Goal: Check status: Check status

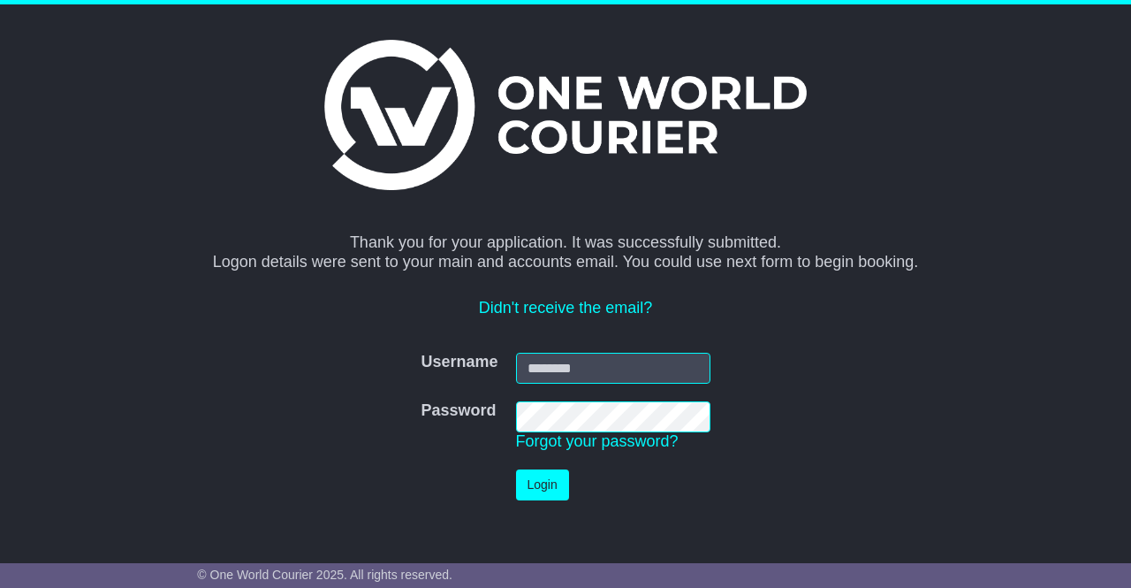
type input "**********"
click at [547, 484] on button "Login" at bounding box center [542, 484] width 53 height 31
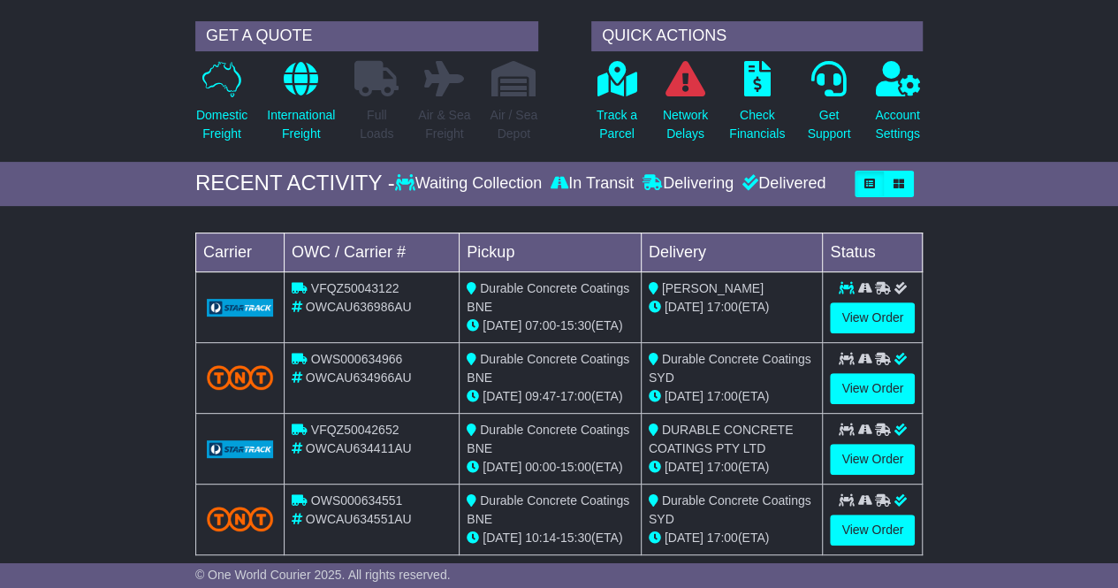
scroll to position [177, 0]
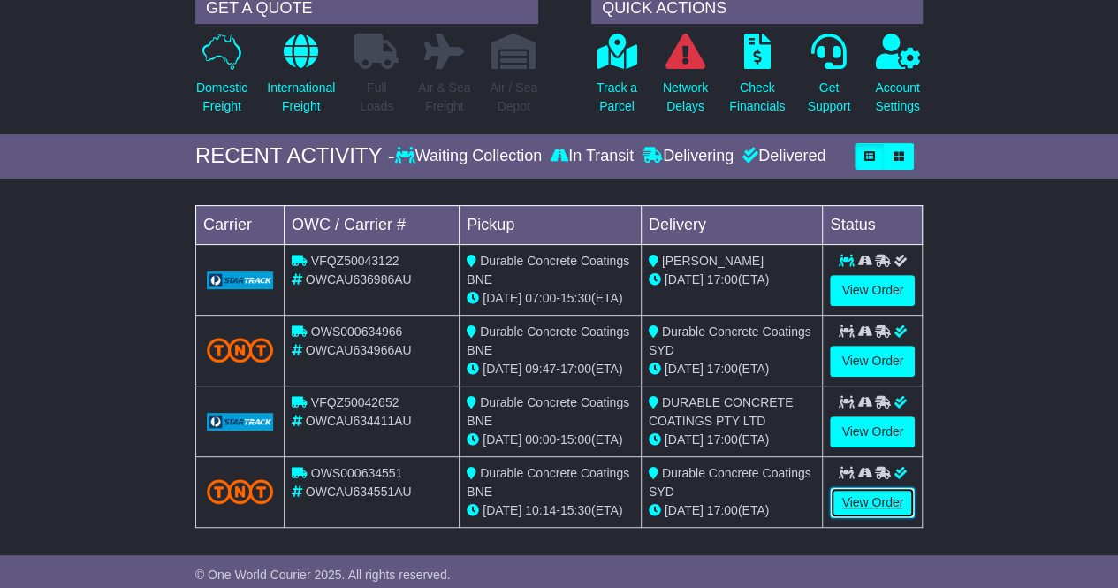
click at [863, 508] on link "View Order" at bounding box center [872, 502] width 85 height 31
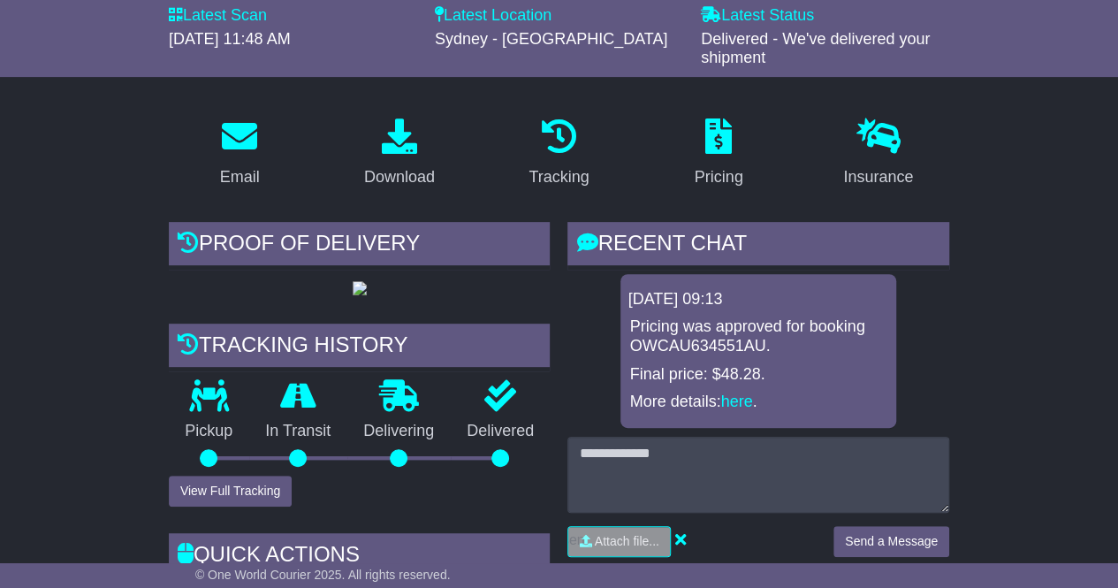
scroll to position [265, 0]
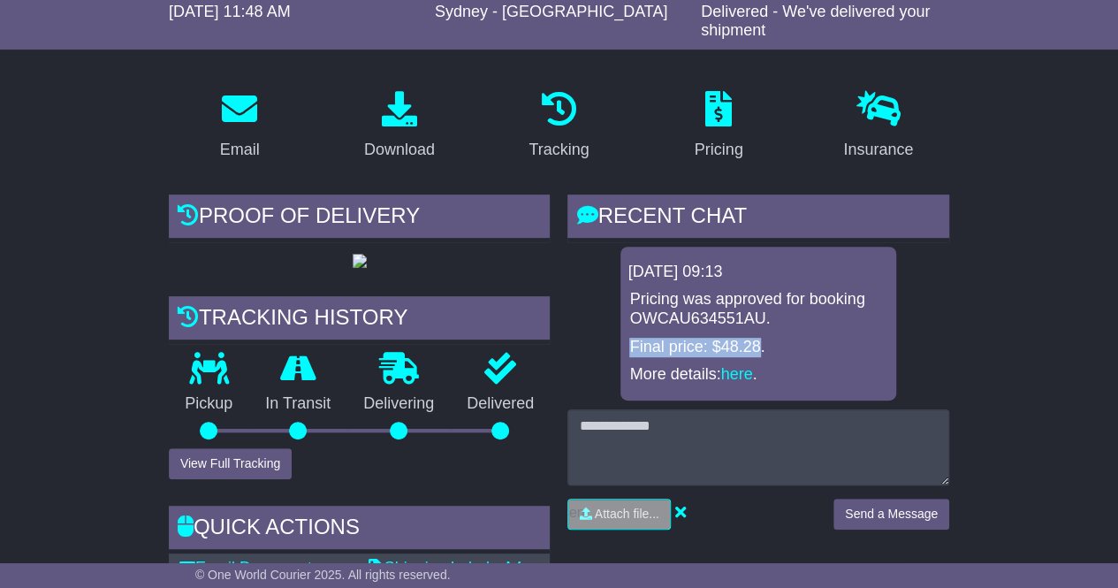
drag, startPoint x: 623, startPoint y: 347, endPoint x: 762, endPoint y: 346, distance: 138.8
click at [762, 346] on div "[DATE] 09:13 Pricing was approved for booking OWCAU634551AU. Final price: $48.2…" at bounding box center [759, 324] width 276 height 154
click at [792, 344] on p "Final price: $48.28." at bounding box center [758, 347] width 258 height 19
drag, startPoint x: 629, startPoint y: 346, endPoint x: 775, endPoint y: 344, distance: 146.8
click at [767, 346] on div "Pricing was approved for booking OWCAU634551AU. Final price: $48.28. More detai…" at bounding box center [759, 337] width 262 height 94
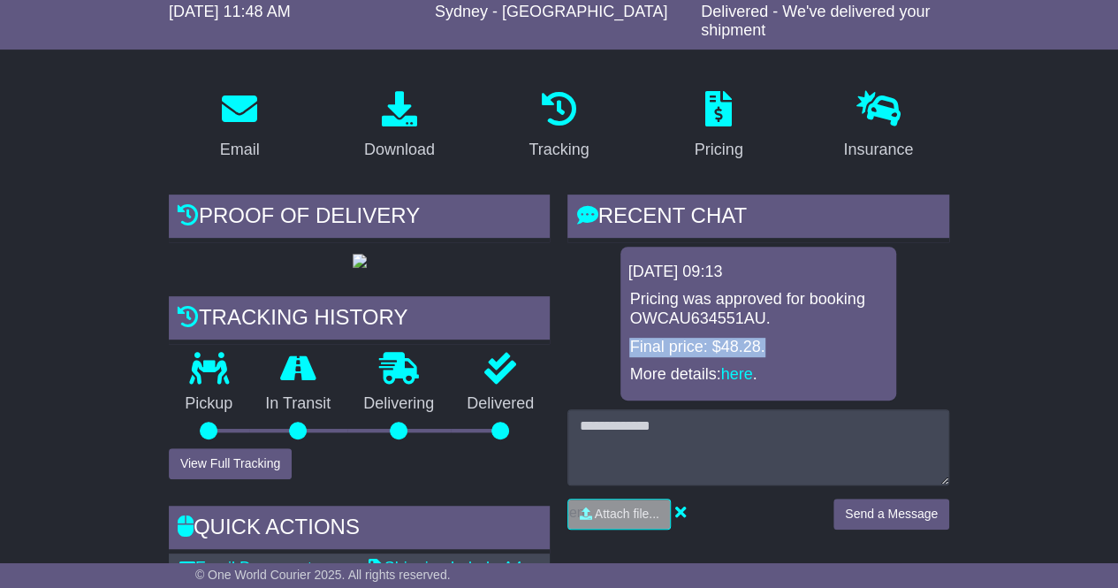
click at [787, 344] on p "Final price: $48.28." at bounding box center [758, 347] width 258 height 19
drag, startPoint x: 621, startPoint y: 347, endPoint x: 804, endPoint y: 339, distance: 183.2
click at [804, 339] on div "21 Aug 2025 09:13 Pricing was approved for booking OWCAU634551AU. Final price: …" at bounding box center [759, 324] width 276 height 154
click at [804, 339] on p "Final price: $48.28." at bounding box center [758, 347] width 258 height 19
drag, startPoint x: 628, startPoint y: 346, endPoint x: 778, endPoint y: 346, distance: 150.3
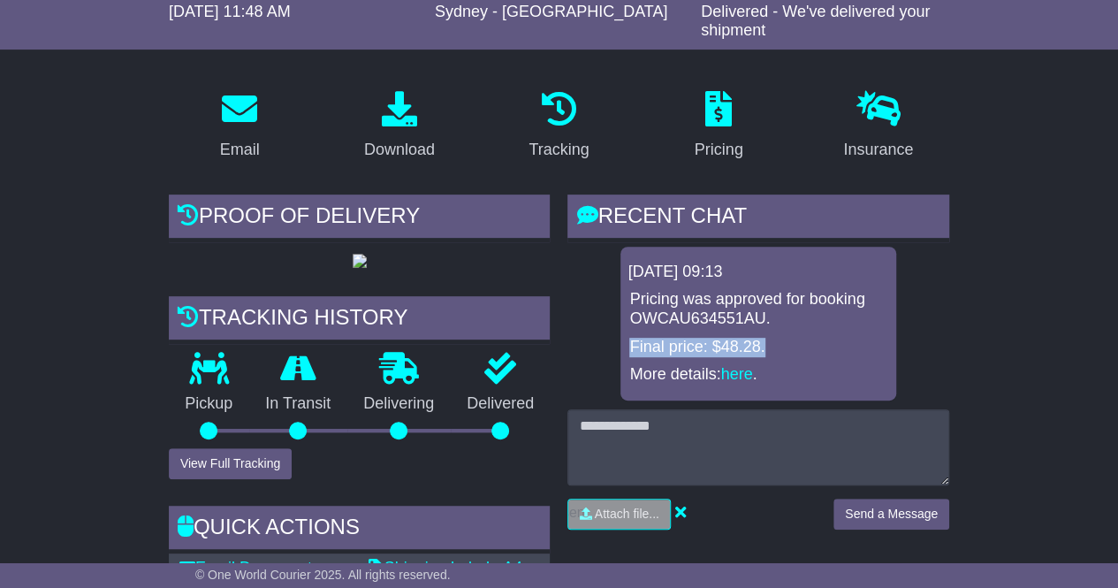
click at [778, 346] on div "Pricing was approved for booking OWCAU634551AU. Final price: $48.28. More detai…" at bounding box center [759, 337] width 262 height 94
click at [778, 346] on p "Final price: $48.28." at bounding box center [758, 347] width 258 height 19
drag, startPoint x: 631, startPoint y: 347, endPoint x: 778, endPoint y: 339, distance: 146.9
click at [774, 341] on p "Final price: $48.28." at bounding box center [758, 347] width 258 height 19
click at [778, 339] on p "Final price: $48.28." at bounding box center [758, 347] width 258 height 19
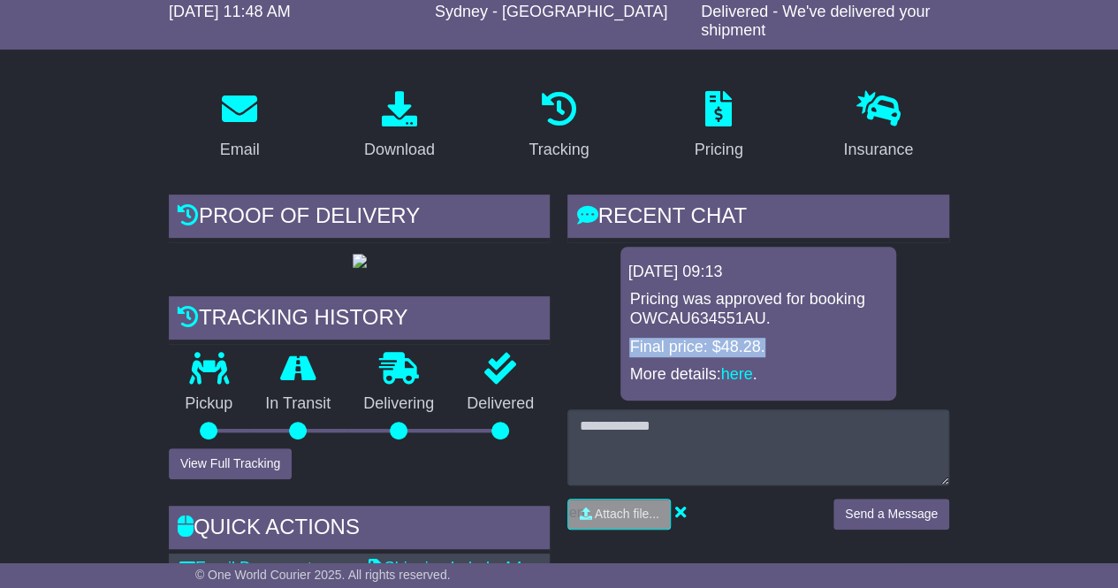
drag, startPoint x: 622, startPoint y: 346, endPoint x: 770, endPoint y: 339, distance: 147.8
click at [770, 339] on div "21 Aug 2025 09:13 Pricing was approved for booking OWCAU634551AU. Final price: …" at bounding box center [759, 324] width 276 height 154
click at [771, 339] on p "Final price: $48.28." at bounding box center [758, 347] width 258 height 19
click at [735, 372] on link "here" at bounding box center [737, 374] width 32 height 18
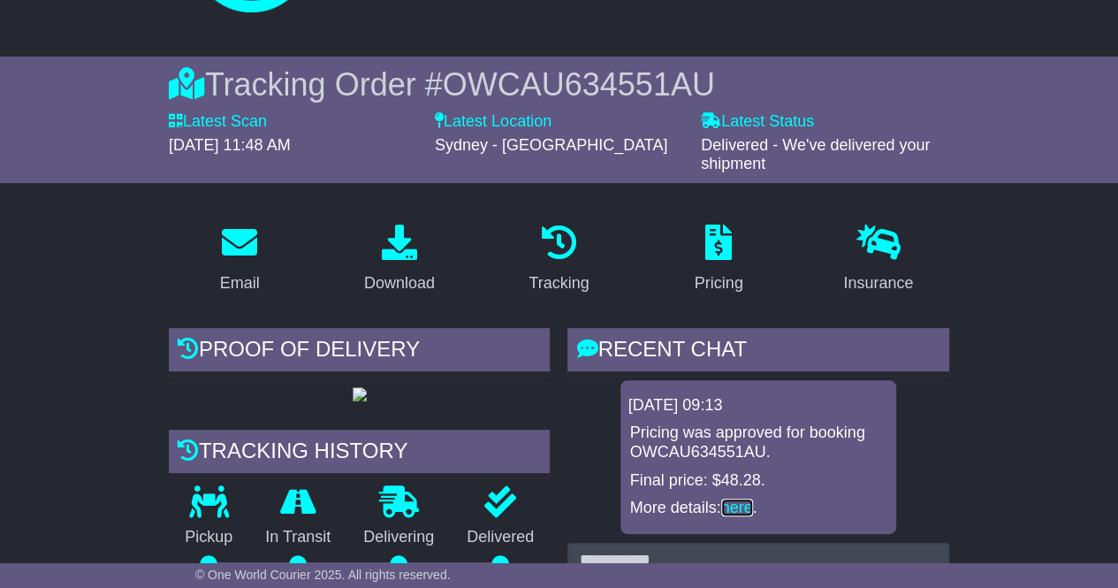
scroll to position [0, 0]
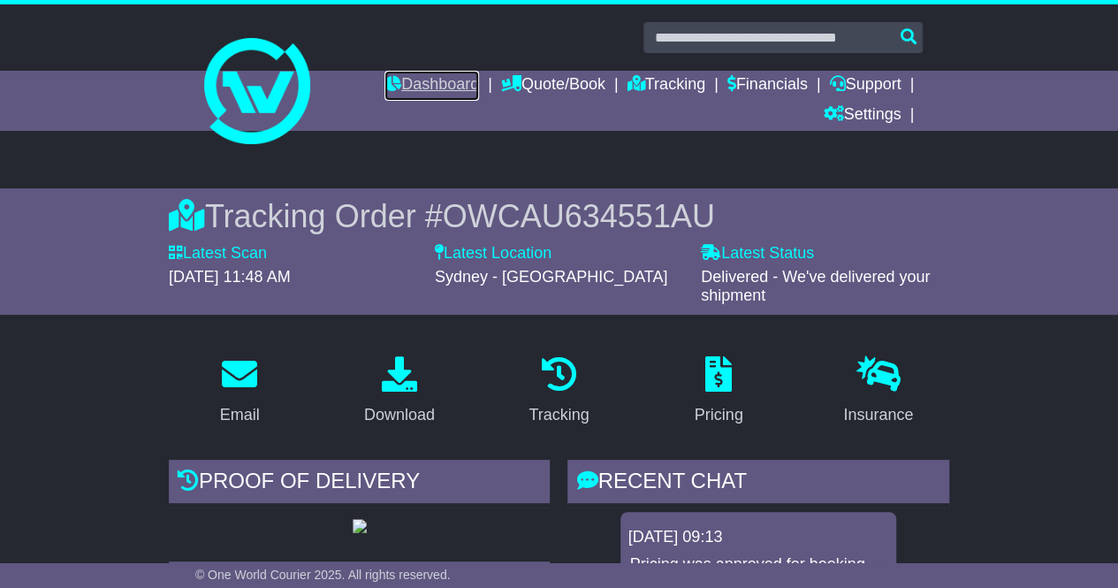
click at [437, 82] on link "Dashboard" at bounding box center [432, 86] width 95 height 30
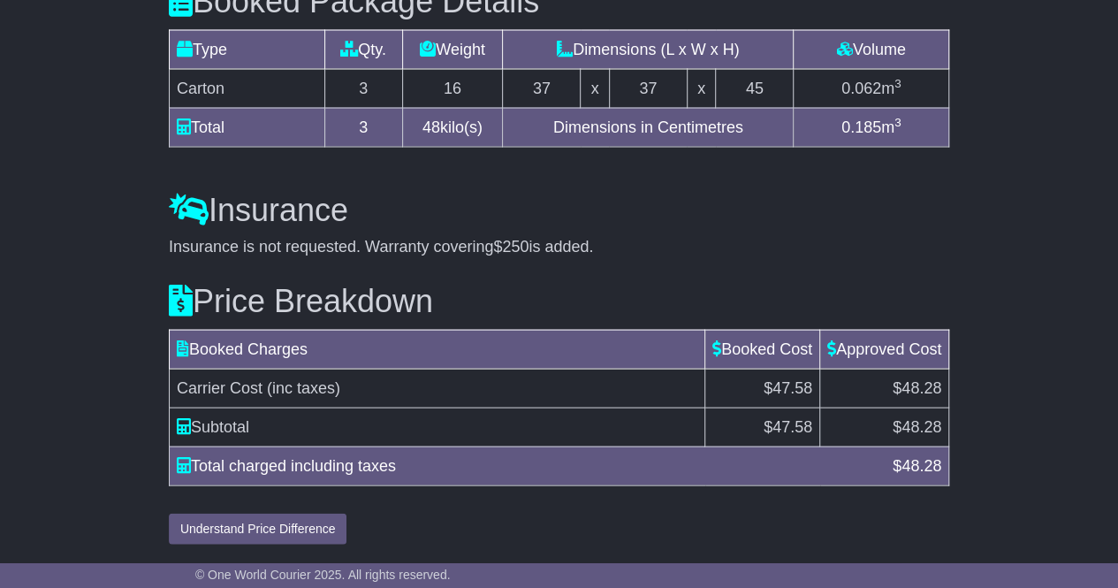
scroll to position [1732, 0]
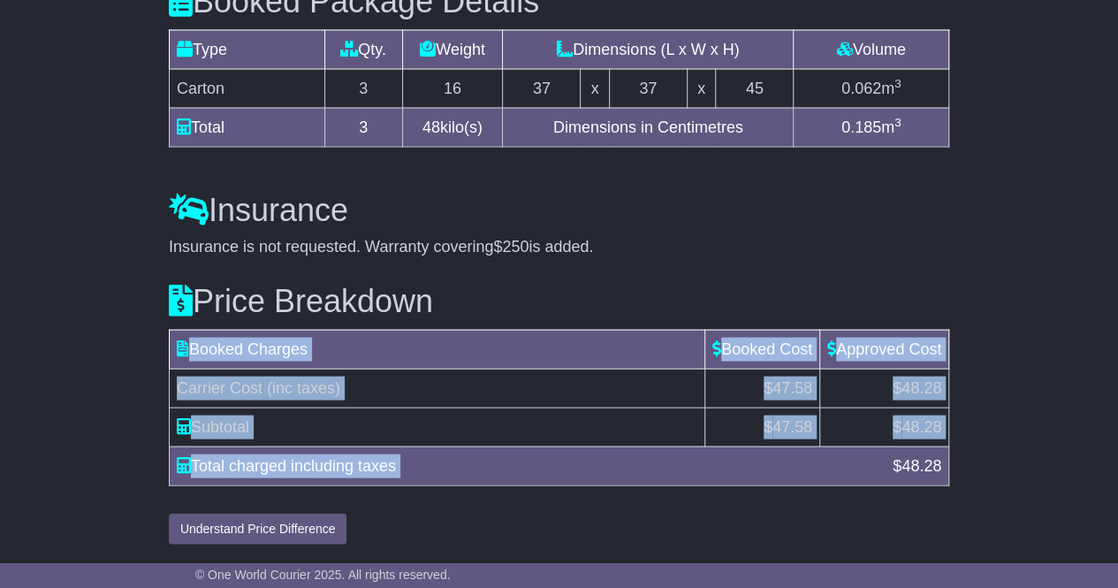
drag, startPoint x: 884, startPoint y: 461, endPoint x: 971, endPoint y: 457, distance: 86.7
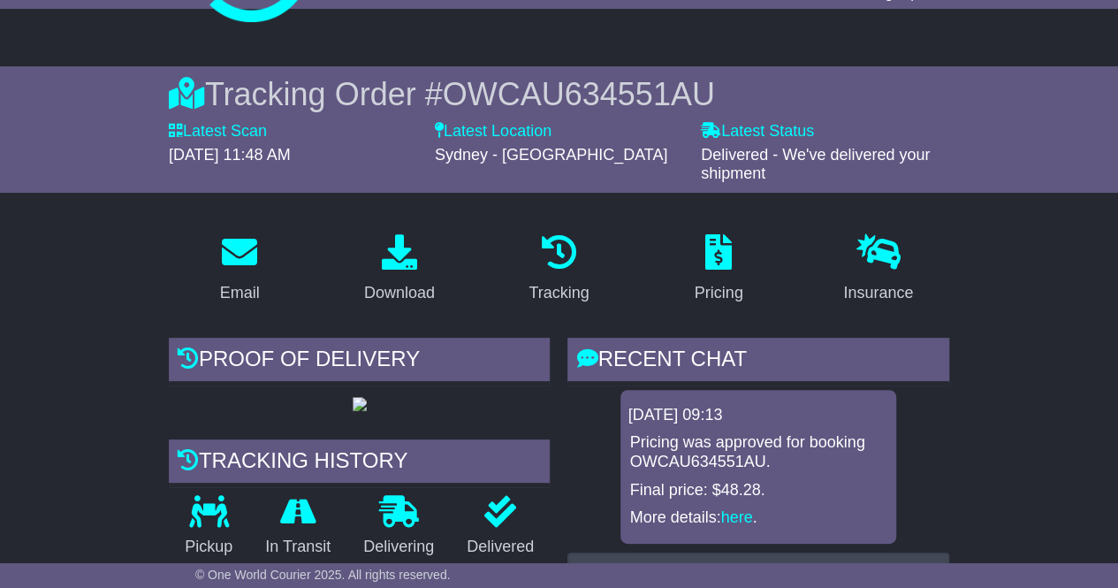
scroll to position [0, 0]
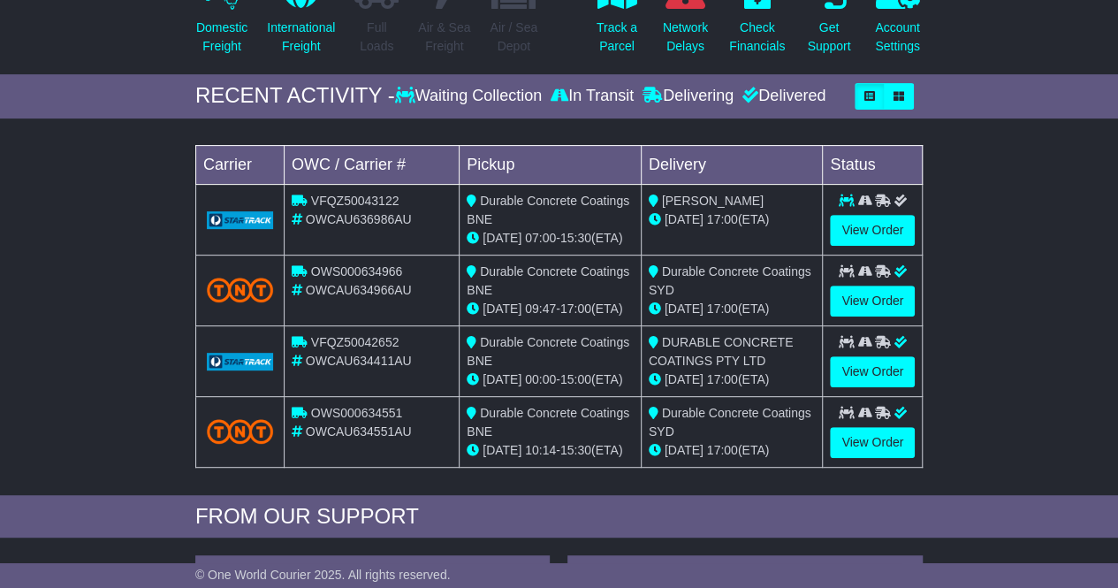
scroll to position [265, 0]
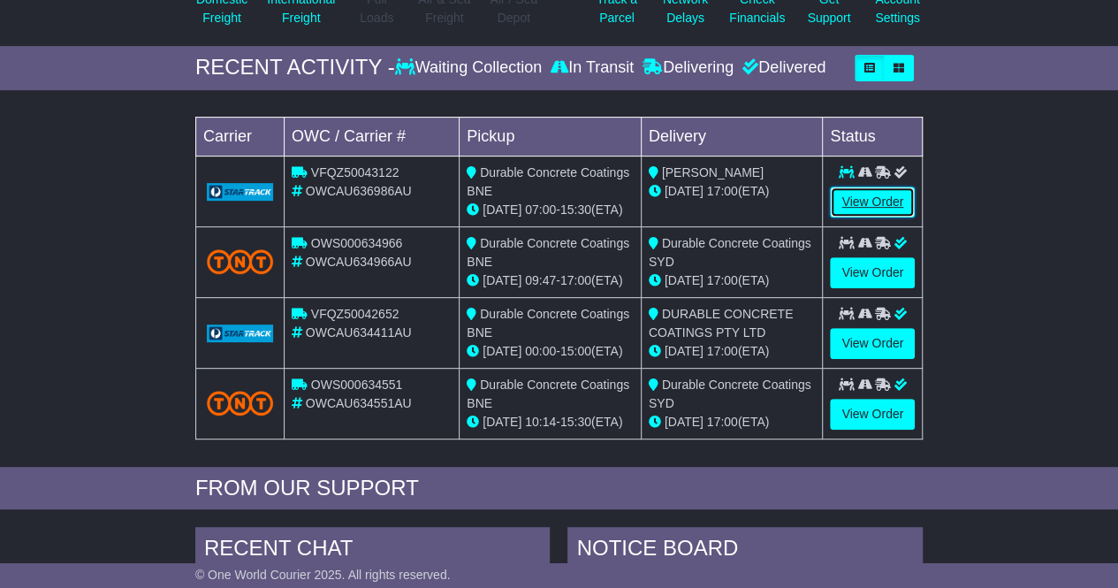
click at [857, 204] on link "View Order" at bounding box center [872, 202] width 85 height 31
